Goal: Information Seeking & Learning: Find specific page/section

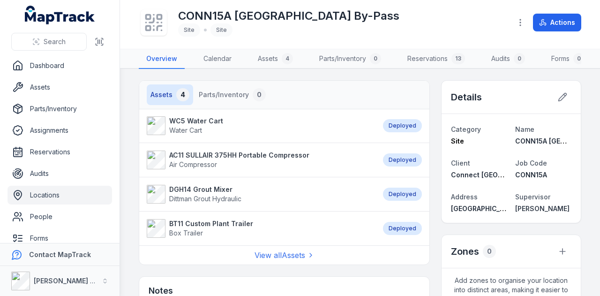
click at [204, 126] on strong "WC5 Water Cart" at bounding box center [196, 120] width 54 height 9
click at [197, 160] on strong "AC11 SULLAIR 375HH Portable Compressor" at bounding box center [239, 154] width 140 height 9
click at [185, 194] on strong "DGH14 Grout Mixer" at bounding box center [205, 189] width 72 height 9
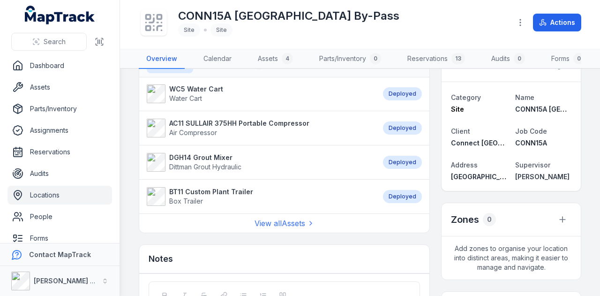
scroll to position [47, 0]
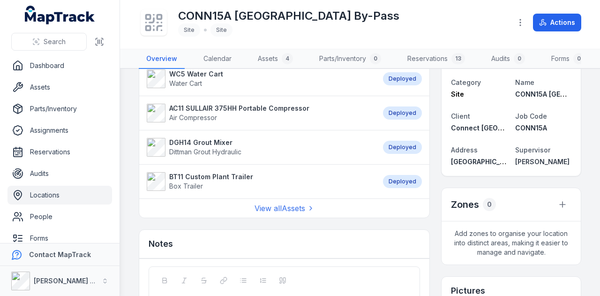
click at [228, 178] on strong "BT11 Custom Plant Trailer" at bounding box center [211, 176] width 84 height 9
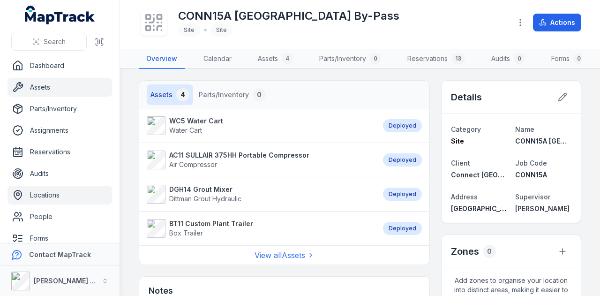
click at [51, 79] on link "Assets" at bounding box center [59, 87] width 104 height 19
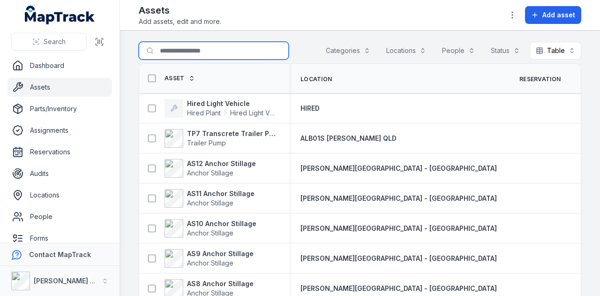
click at [192, 50] on input "Search for assets" at bounding box center [214, 51] width 150 height 18
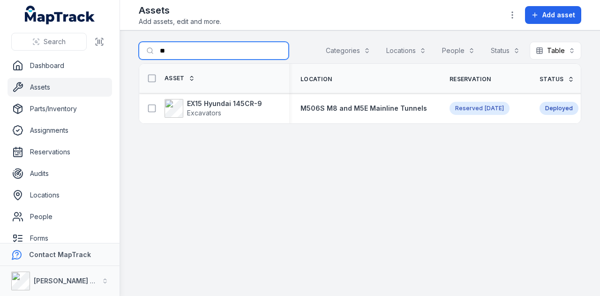
type input "*"
type input "****"
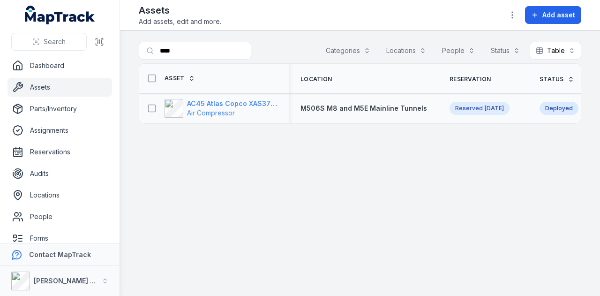
click at [229, 105] on strong "AC45 Atlas Copco XAS375TA" at bounding box center [232, 103] width 91 height 9
click at [213, 60] on div "Search for assets **** Categories Locations People Status Table *****" at bounding box center [360, 53] width 442 height 22
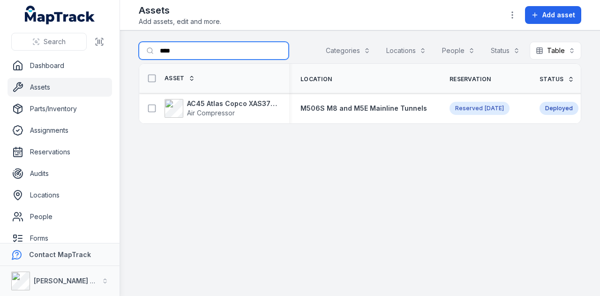
click at [212, 55] on input "****" at bounding box center [214, 51] width 150 height 18
type input "*"
type input "****"
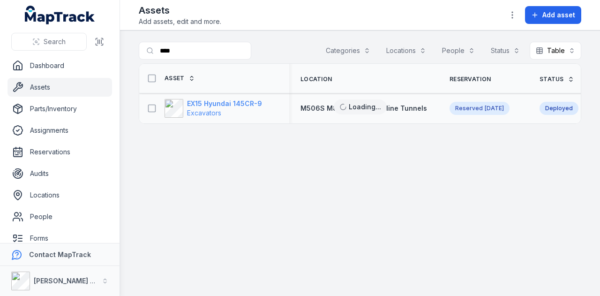
click at [233, 104] on strong "EX15 Hyundai 145CR-9" at bounding box center [224, 103] width 75 height 9
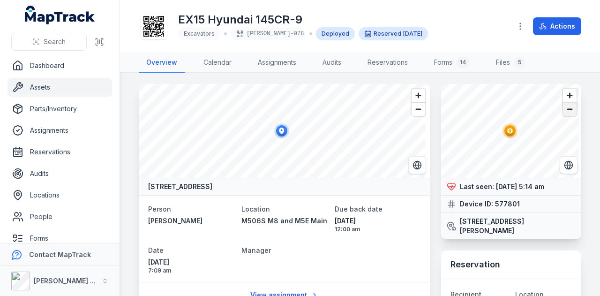
click at [566, 108] on span "Zoom out" at bounding box center [570, 109] width 14 height 13
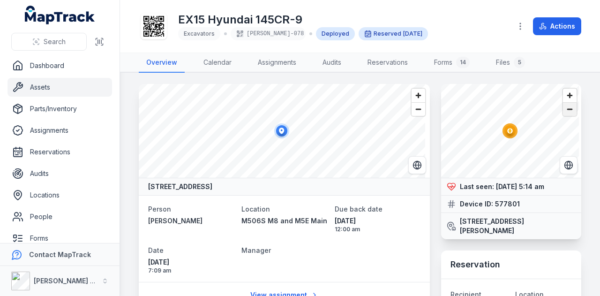
click at [566, 108] on span "Zoom out" at bounding box center [570, 109] width 14 height 13
click at [563, 92] on span "Zoom in" at bounding box center [570, 96] width 14 height 14
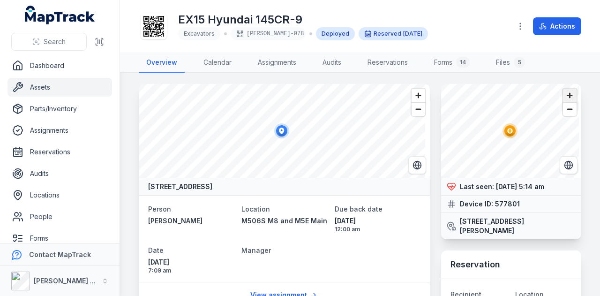
click at [563, 92] on span "Zoom in" at bounding box center [570, 96] width 14 height 14
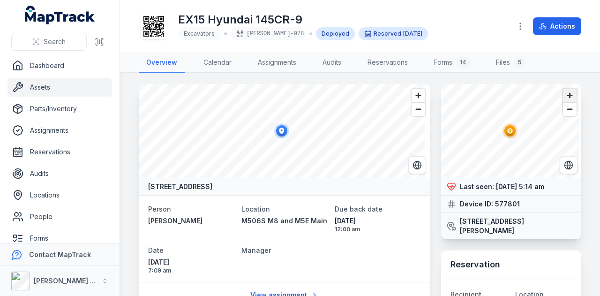
click at [563, 92] on span "Zoom in" at bounding box center [570, 96] width 14 height 14
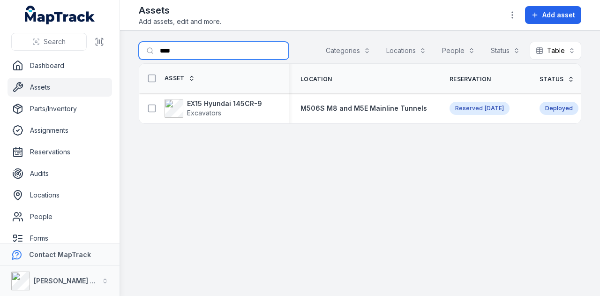
drag, startPoint x: 202, startPoint y: 47, endPoint x: 138, endPoint y: 49, distance: 64.2
click at [138, 49] on main "Search for assets **** Categories Locations People Status Table ***** Asset Loc…" at bounding box center [360, 162] width 480 height 265
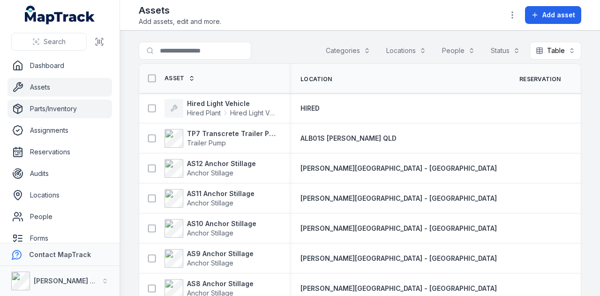
click at [67, 108] on link "Parts/Inventory" at bounding box center [59, 108] width 104 height 19
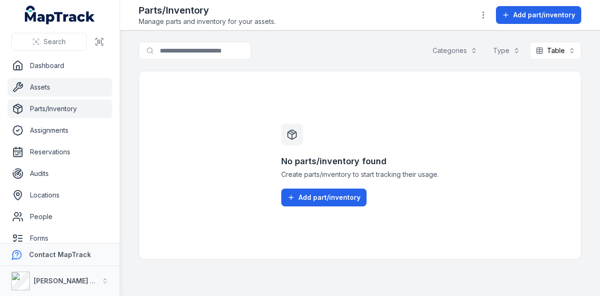
click at [52, 89] on link "Assets" at bounding box center [59, 87] width 104 height 19
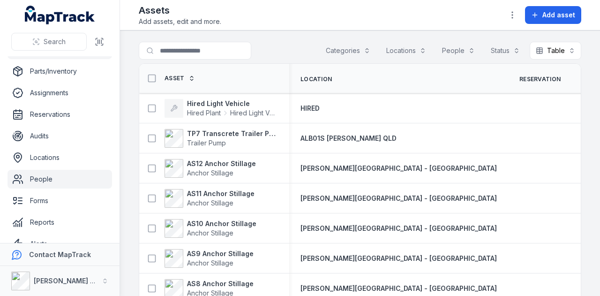
scroll to position [74, 0]
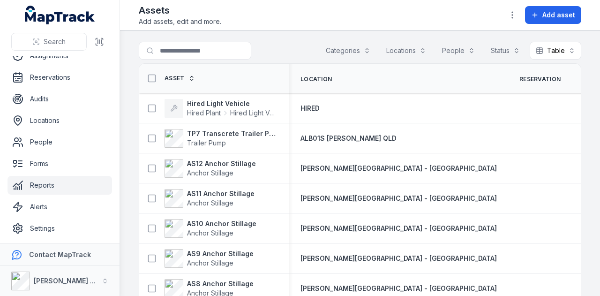
click at [65, 185] on link "Reports" at bounding box center [59, 185] width 104 height 19
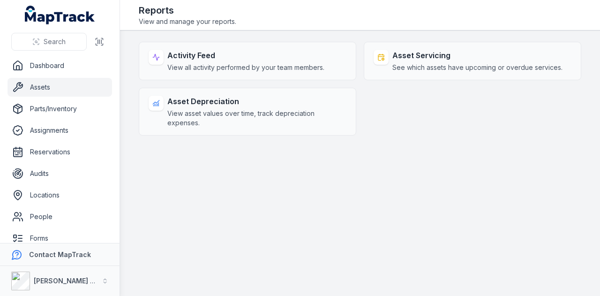
click at [54, 85] on link "Assets" at bounding box center [59, 87] width 104 height 19
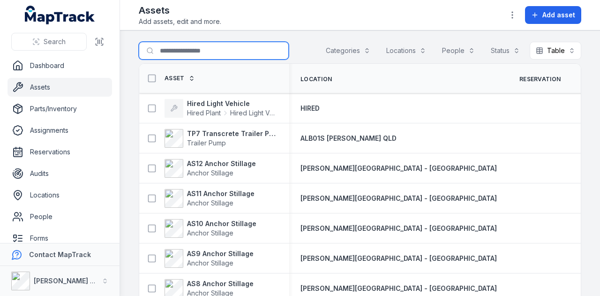
click at [205, 53] on input "Search for assets" at bounding box center [214, 51] width 150 height 18
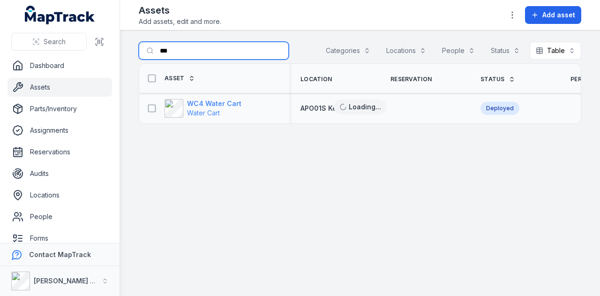
type input "***"
click at [223, 99] on strong "WC4 Water Cart" at bounding box center [214, 103] width 54 height 9
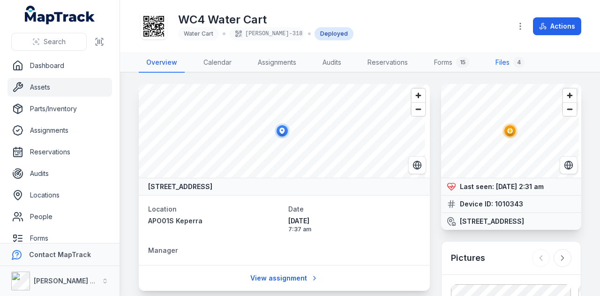
click at [504, 59] on link "Files 4" at bounding box center [510, 63] width 44 height 20
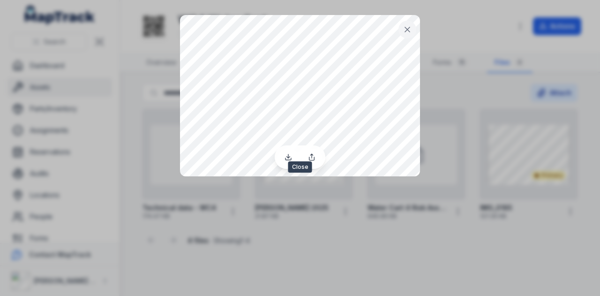
click at [412, 26] on button at bounding box center [407, 30] width 18 height 18
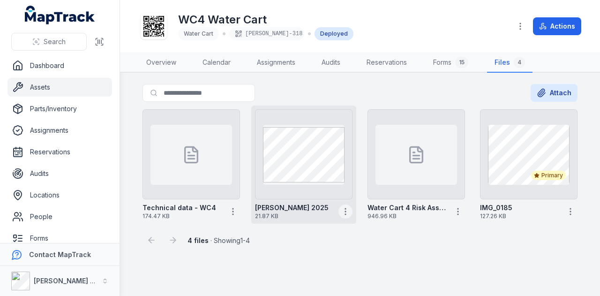
click at [346, 216] on button "button" at bounding box center [345, 211] width 14 height 14
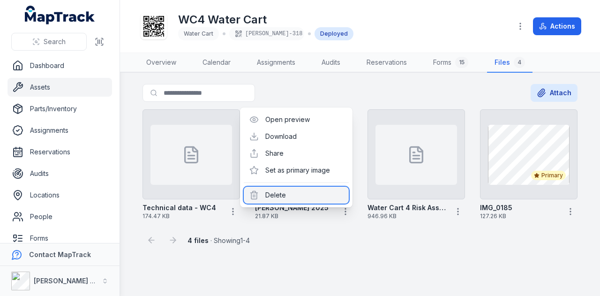
click at [316, 201] on div "Delete" at bounding box center [296, 194] width 105 height 17
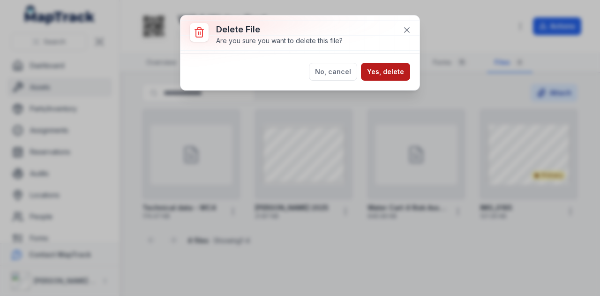
click at [385, 64] on button "Yes, delete" at bounding box center [385, 72] width 49 height 18
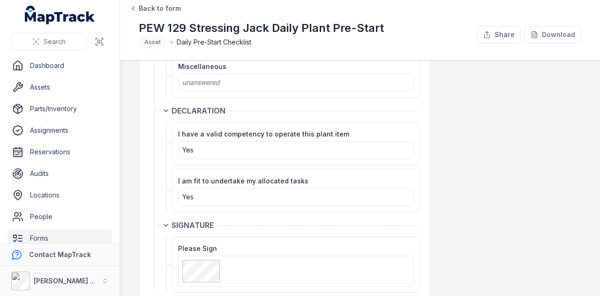
scroll to position [817, 0]
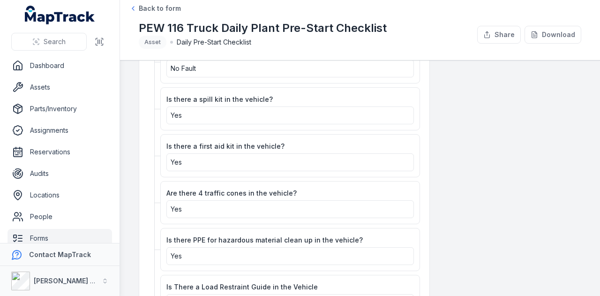
scroll to position [1405, 0]
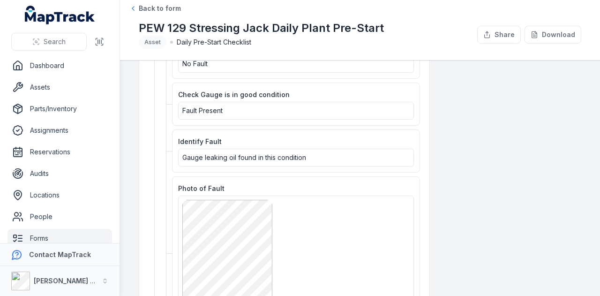
scroll to position [328, 0]
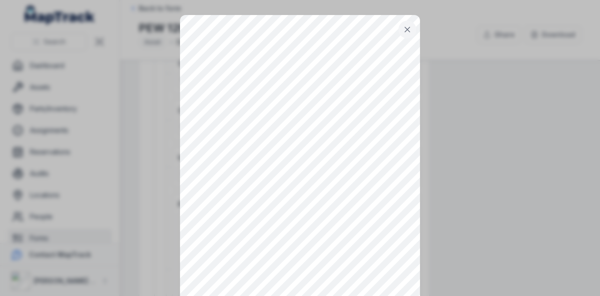
click at [407, 32] on icon at bounding box center [406, 29] width 9 height 9
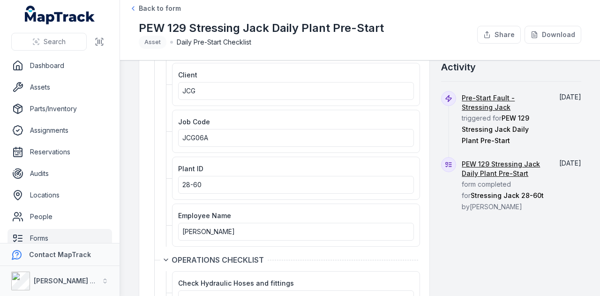
scroll to position [0, 0]
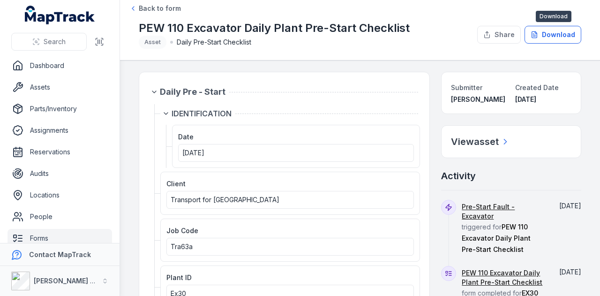
click at [562, 35] on button "Download" at bounding box center [552, 35] width 57 height 18
